Goal: Navigation & Orientation: Find specific page/section

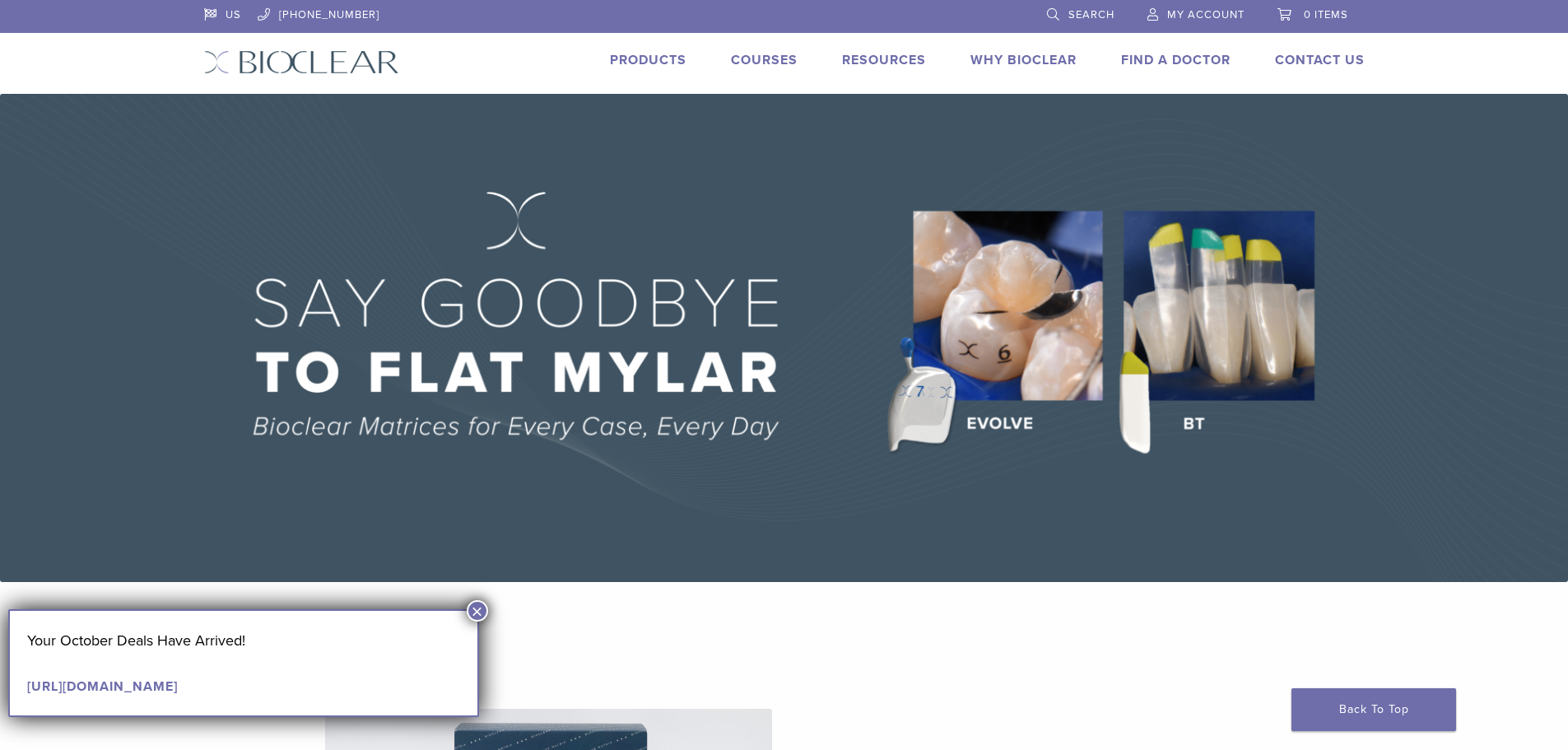
click at [645, 55] on link "Products" at bounding box center [648, 59] width 77 height 16
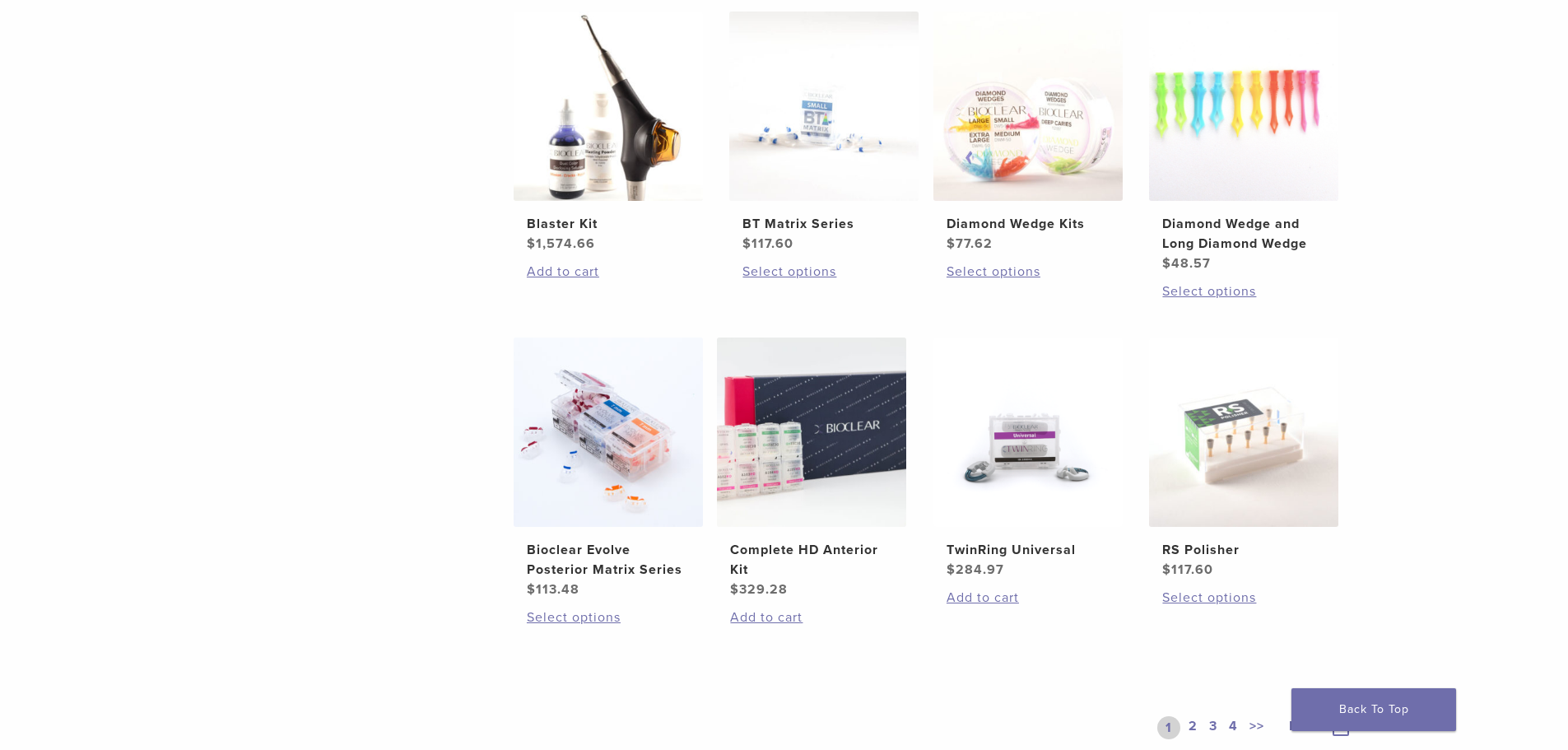
scroll to position [1153, 0]
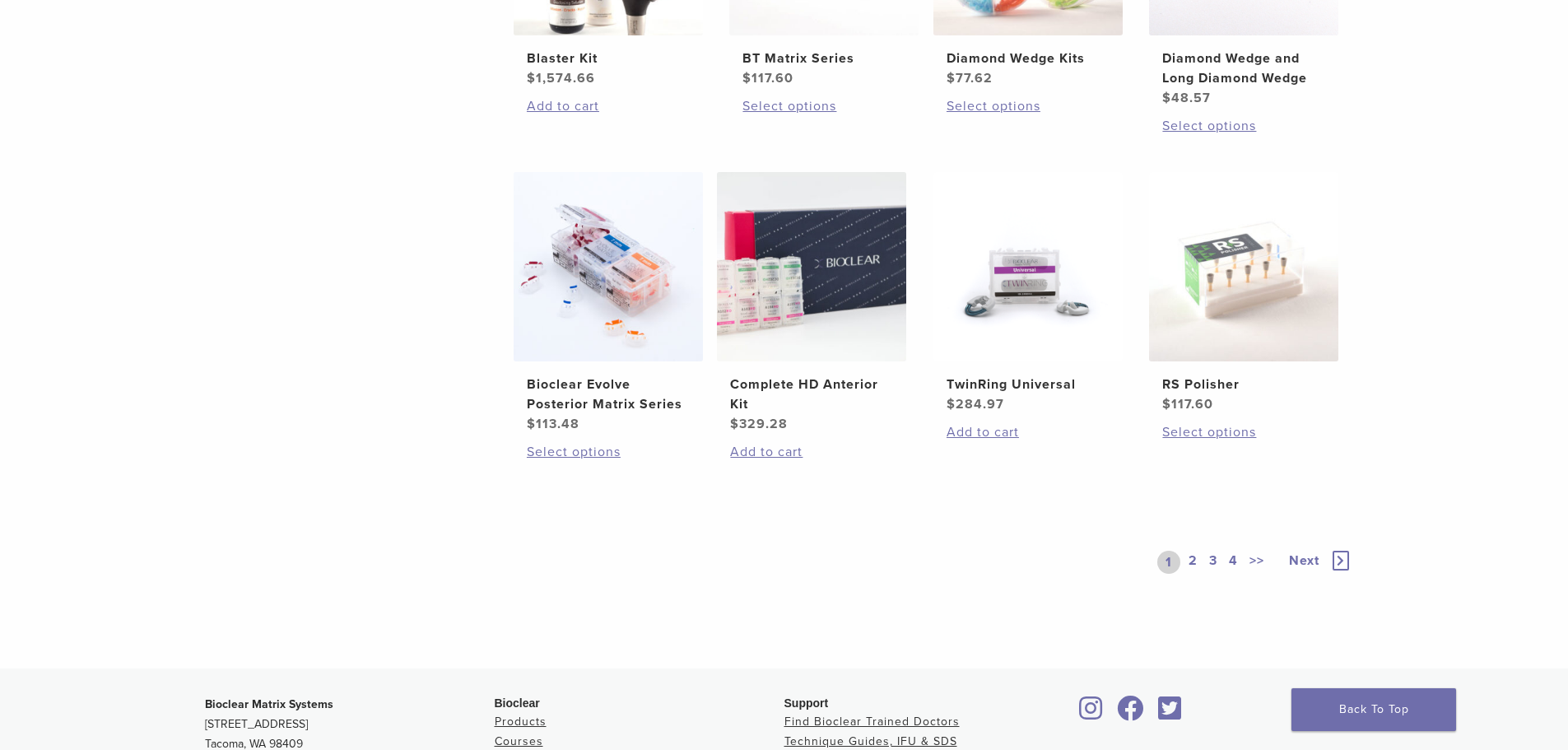
click at [1190, 561] on link "2" at bounding box center [1193, 562] width 15 height 23
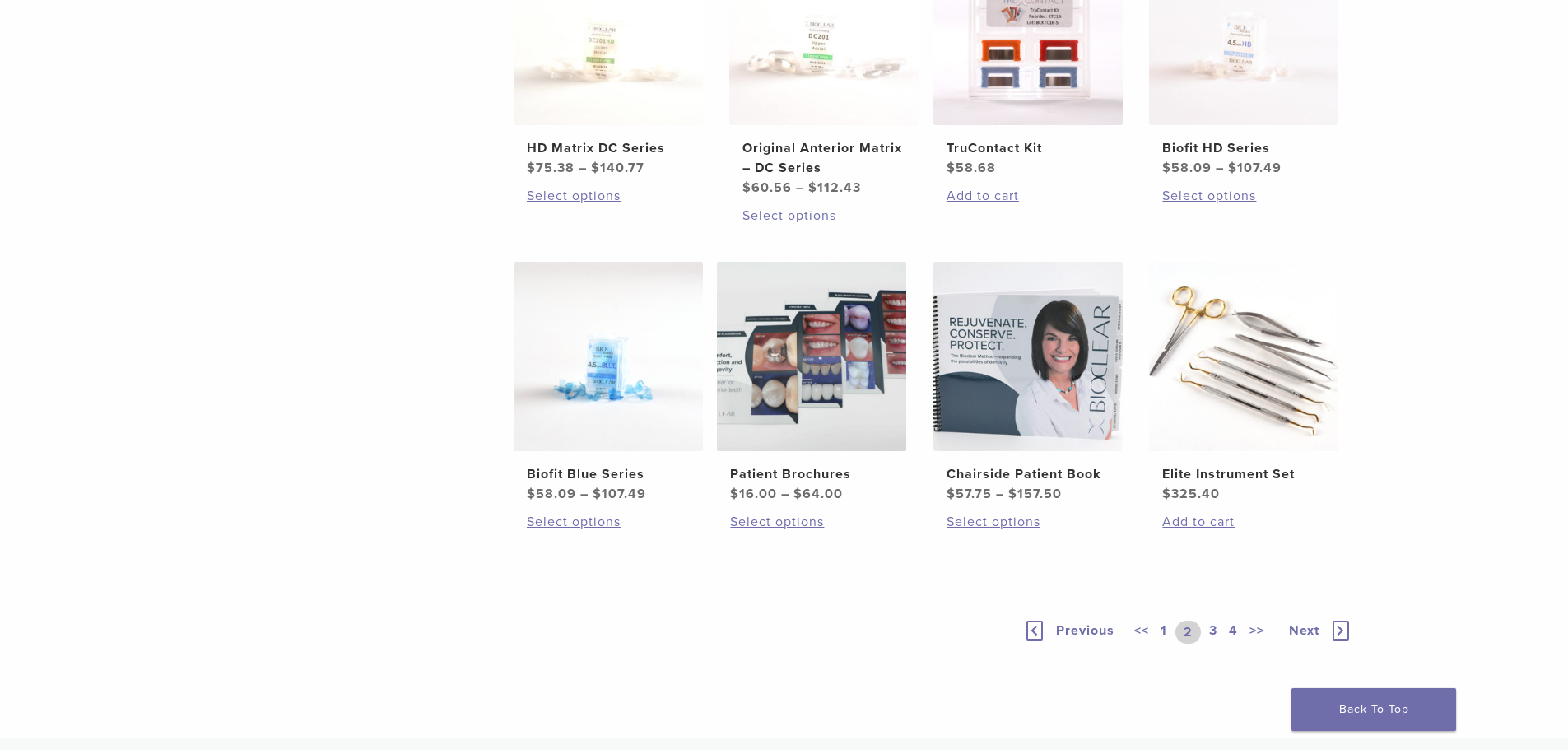
scroll to position [1070, 0]
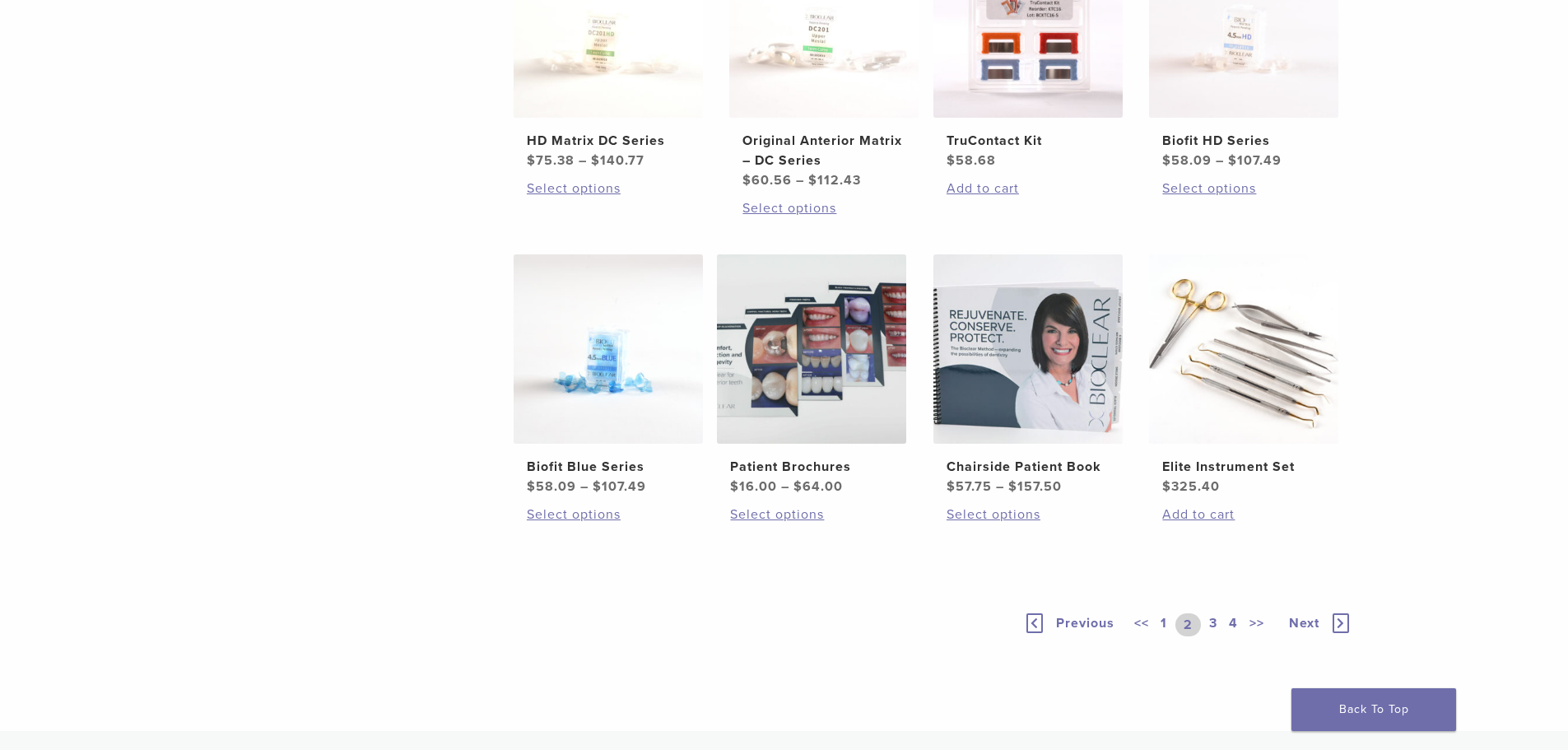
click at [1214, 622] on link "3" at bounding box center [1213, 624] width 15 height 23
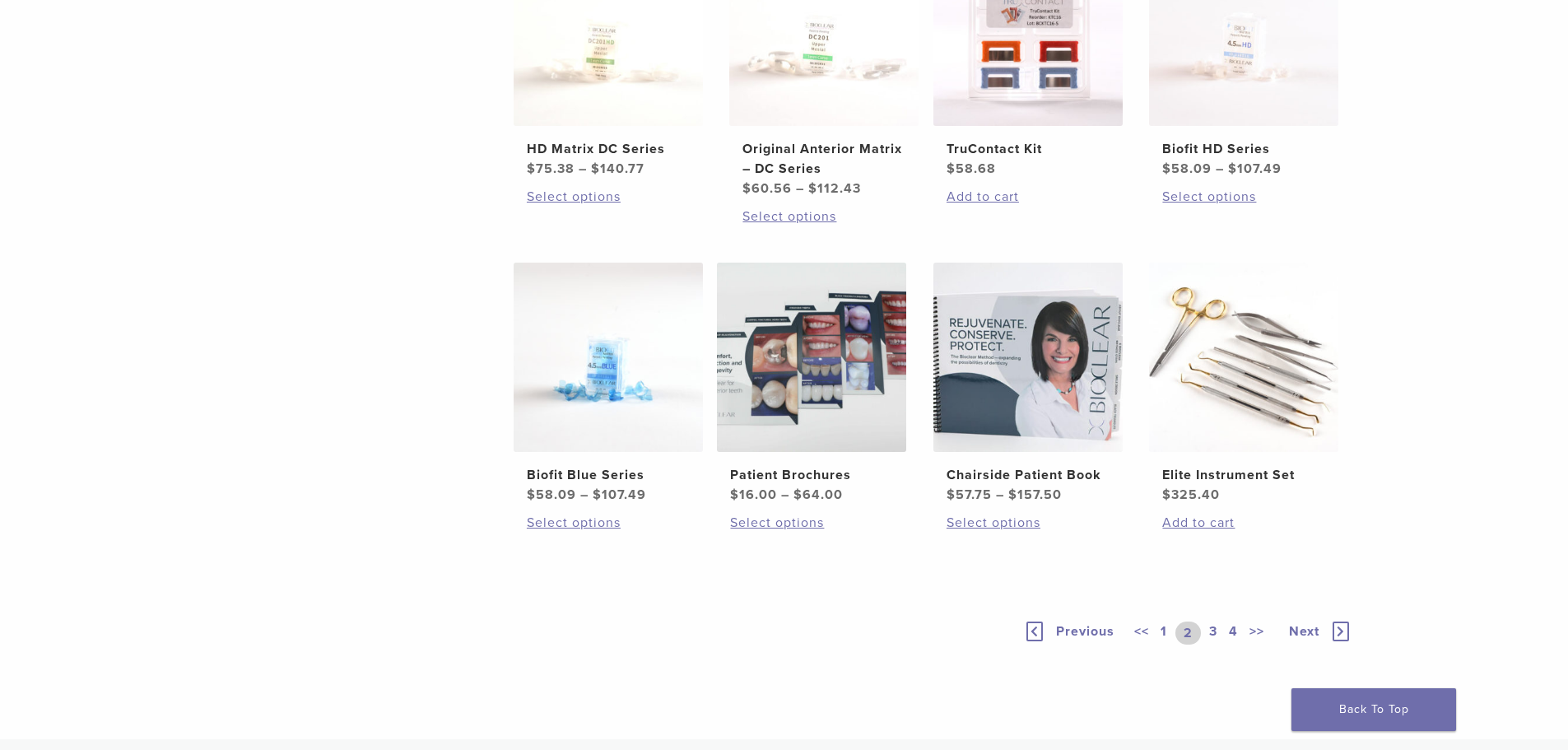
scroll to position [1070, 0]
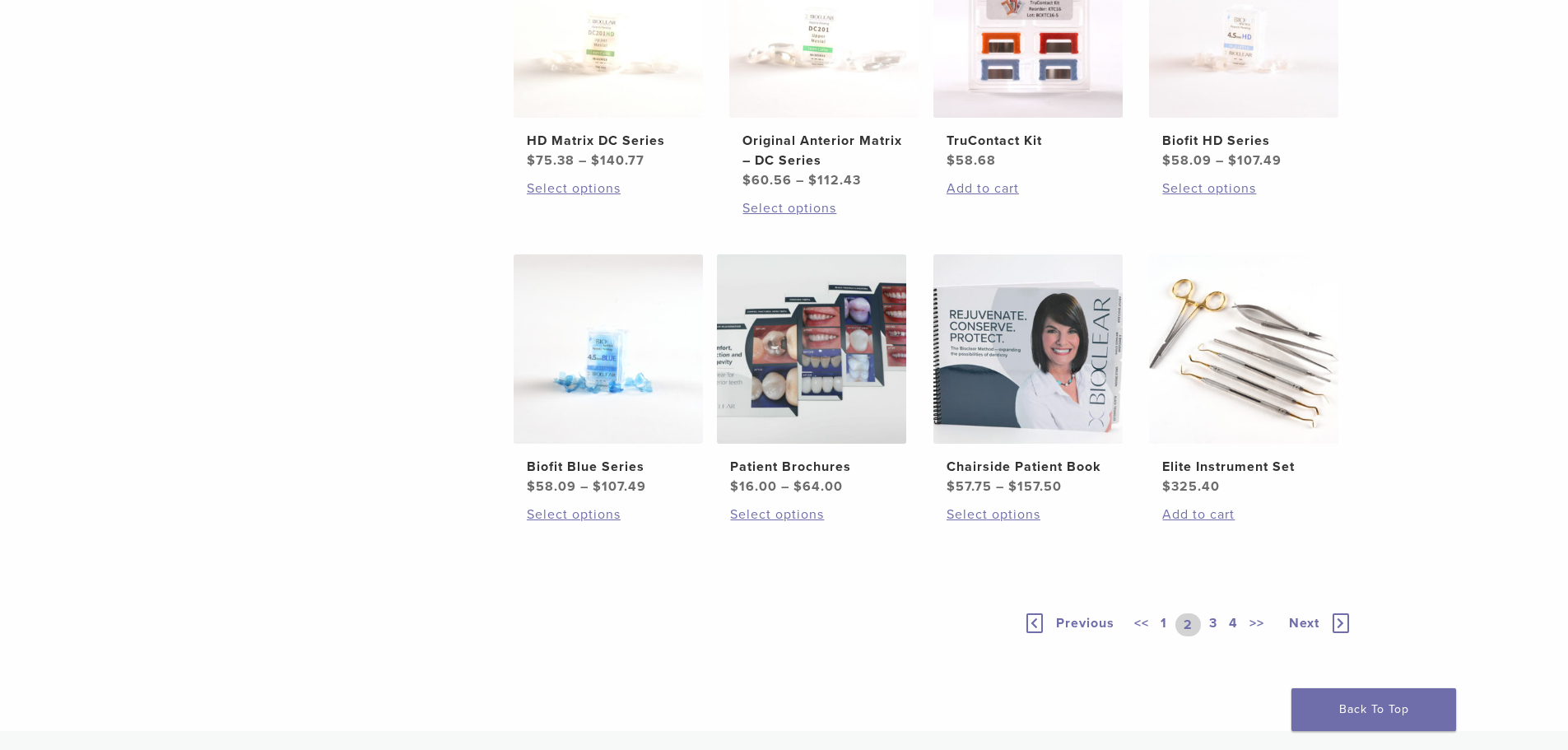
click at [1168, 623] on link "1" at bounding box center [1163, 624] width 13 height 23
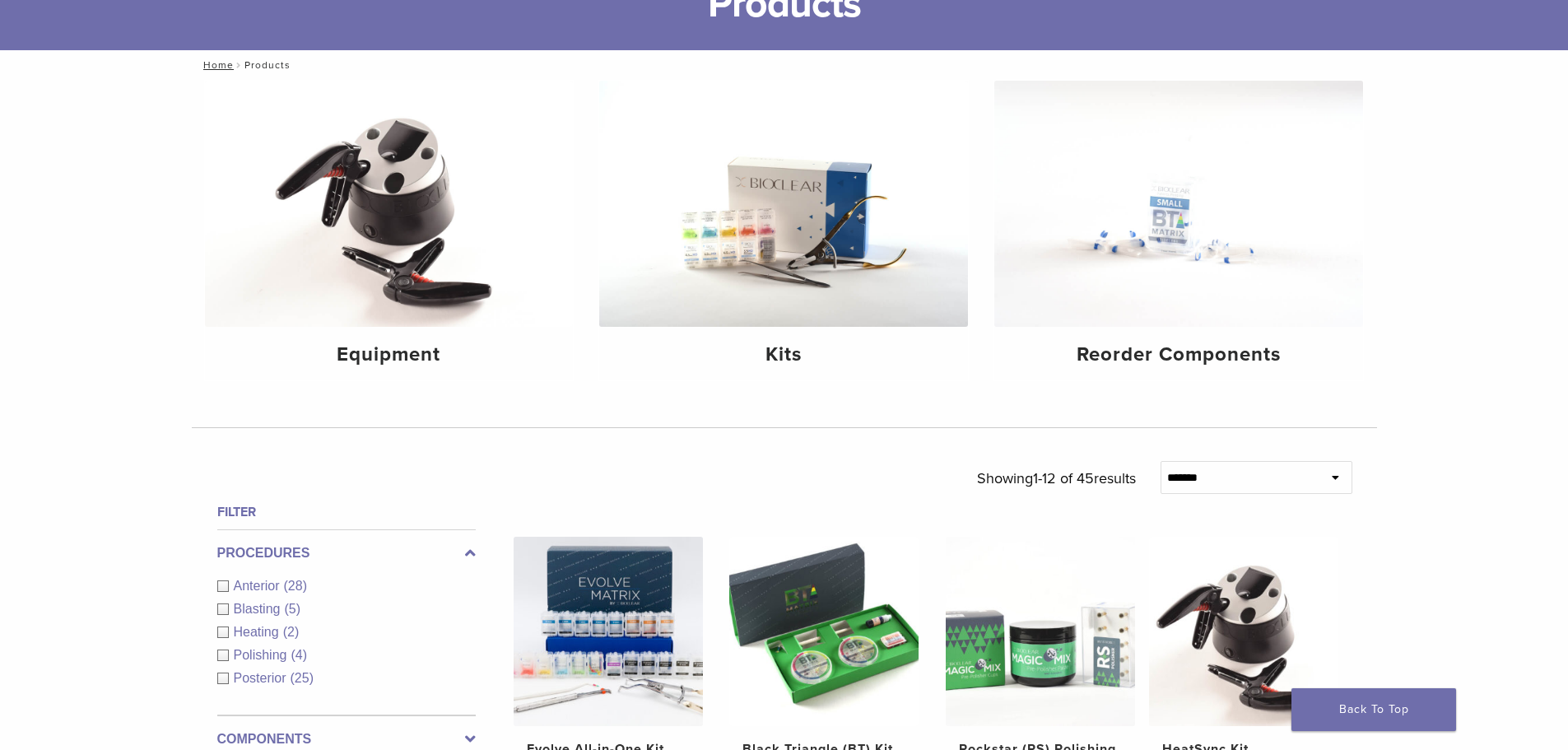
scroll to position [164, 0]
